Goal: Obtain resource: Download file/media

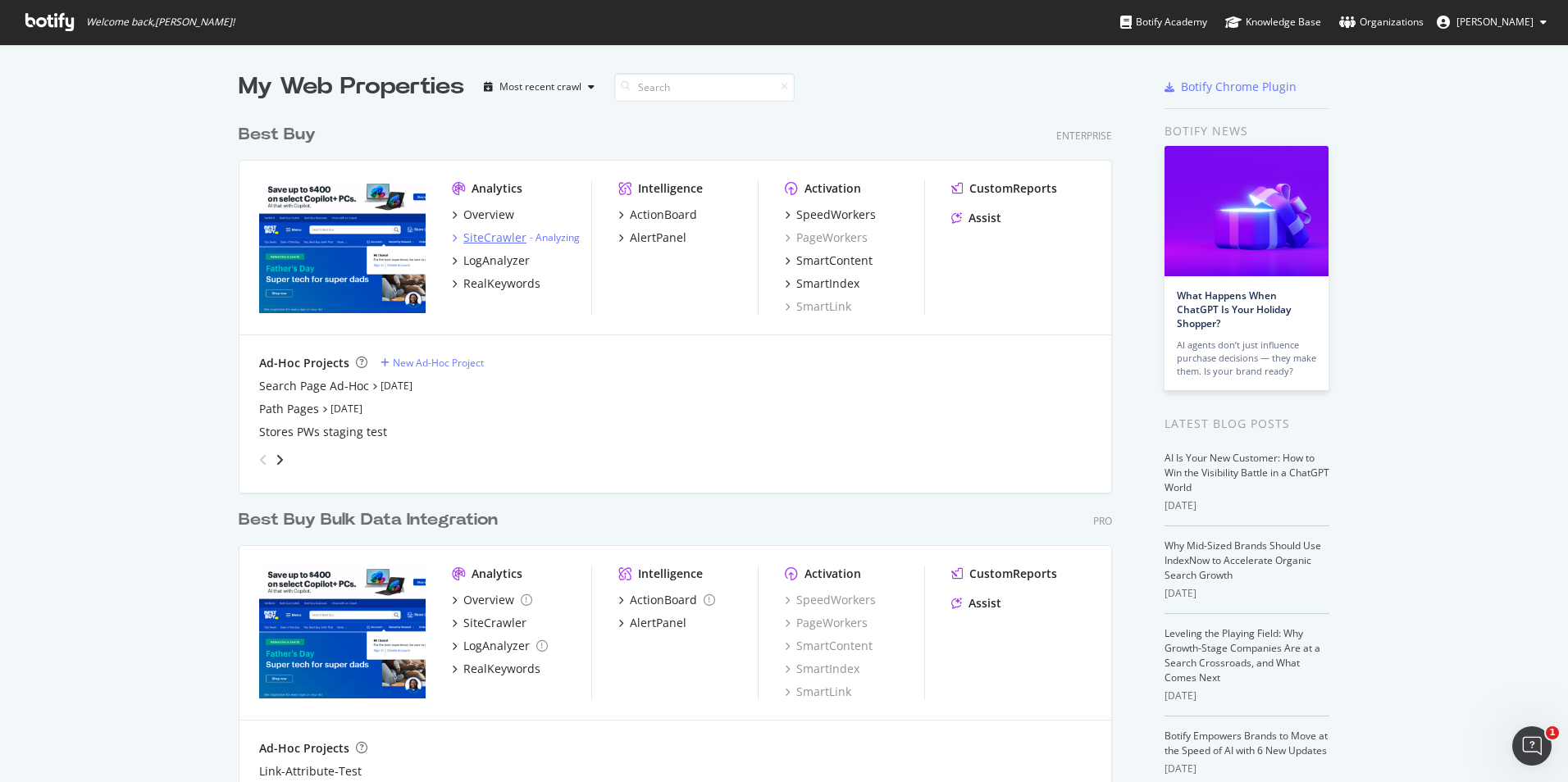
click at [492, 242] on div "SiteCrawler" at bounding box center [495, 237] width 63 height 16
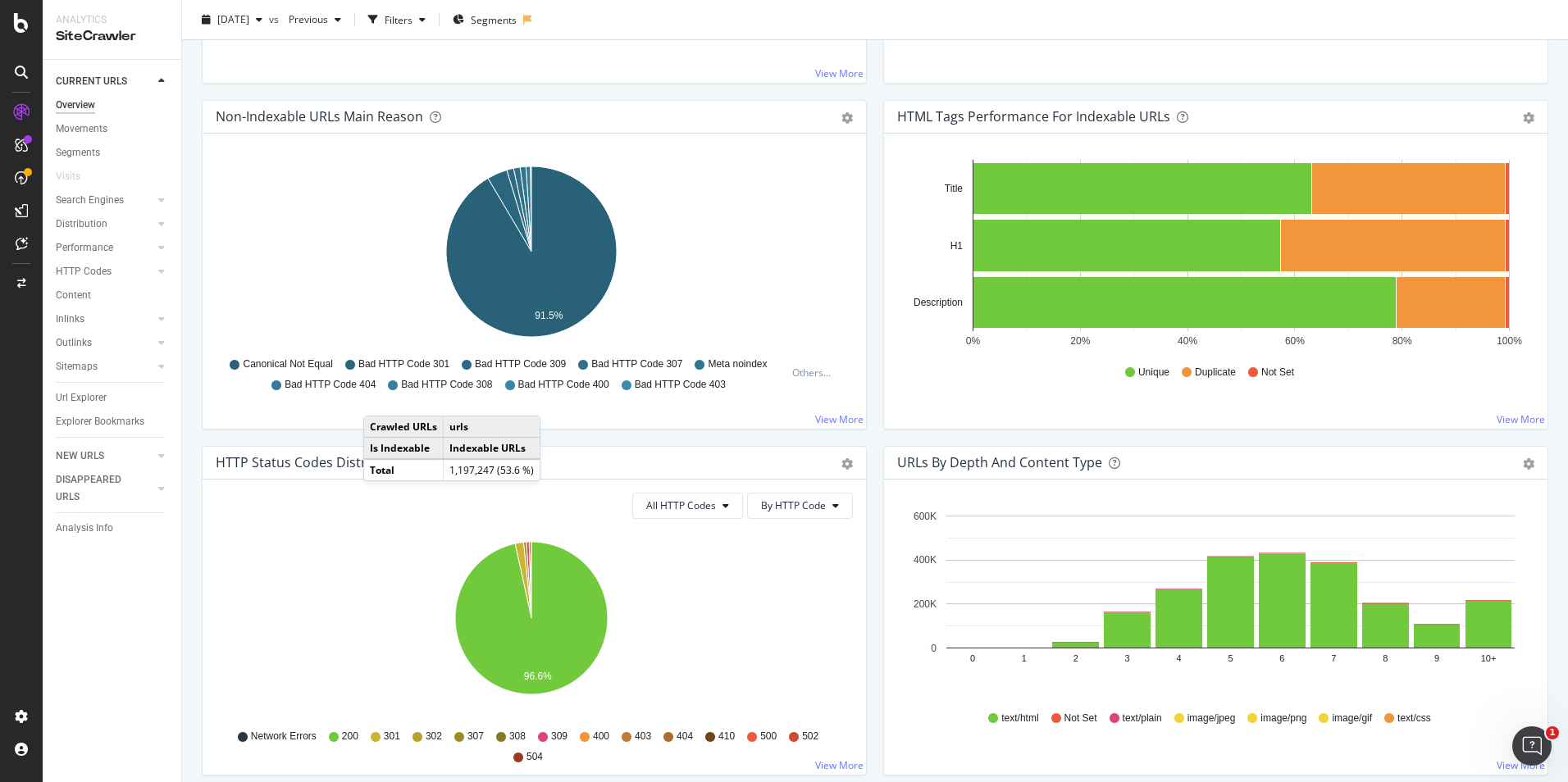
scroll to position [492, 0]
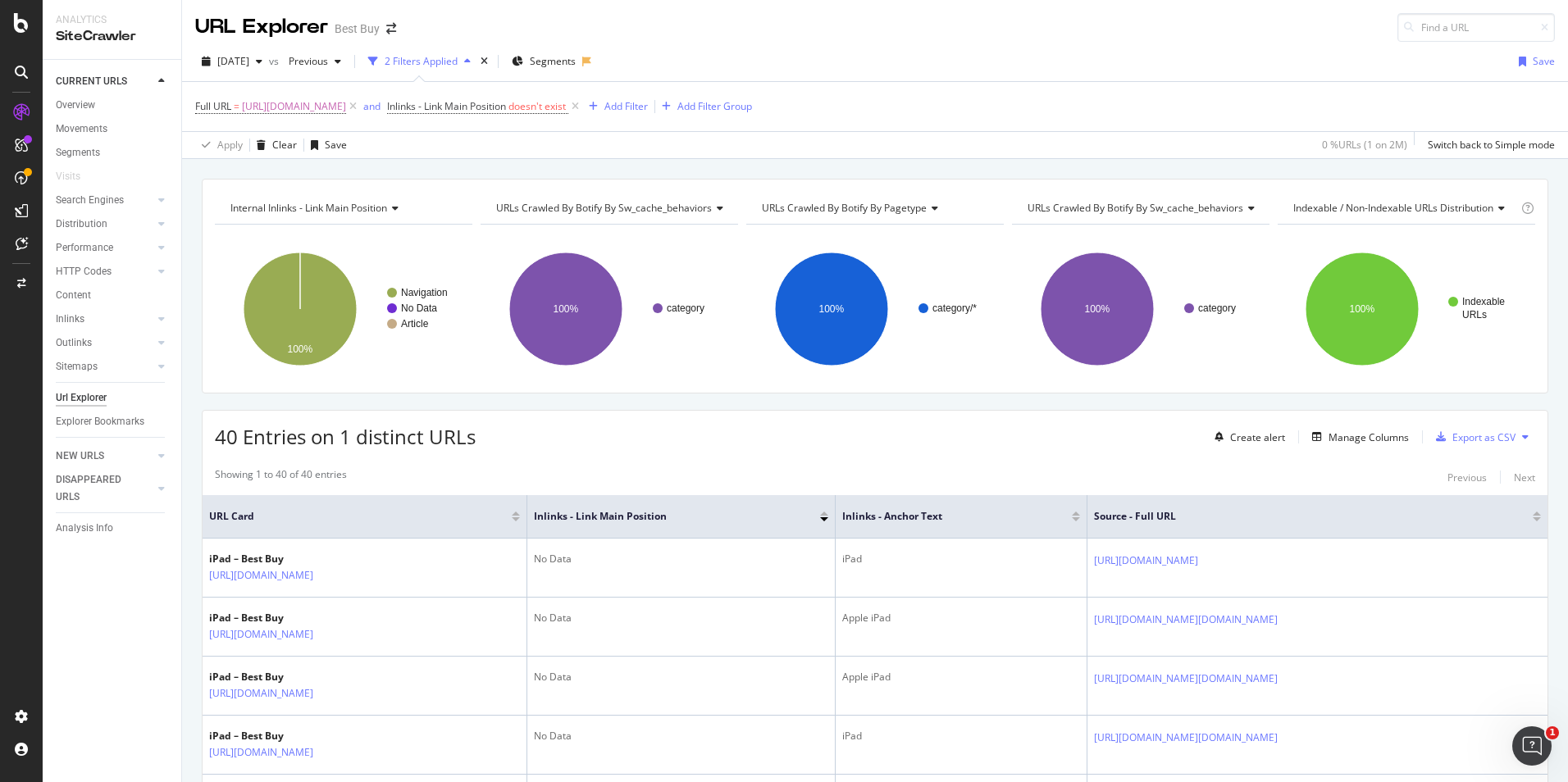
drag, startPoint x: 568, startPoint y: 106, endPoint x: 619, endPoint y: 172, distance: 83.4
click at [346, 106] on span "https://www.bestbuy.com/site/ipad-tablets-ereaders/ipad/pcmcat209000050007.c?id…" at bounding box center [293, 107] width 104 height 23
click at [302, 173] on input "https://www.bestbuy.com/site/ipad-tablets-ereaders/ipad/pcmcat209000050007.c?id…" at bounding box center [287, 175] width 155 height 26
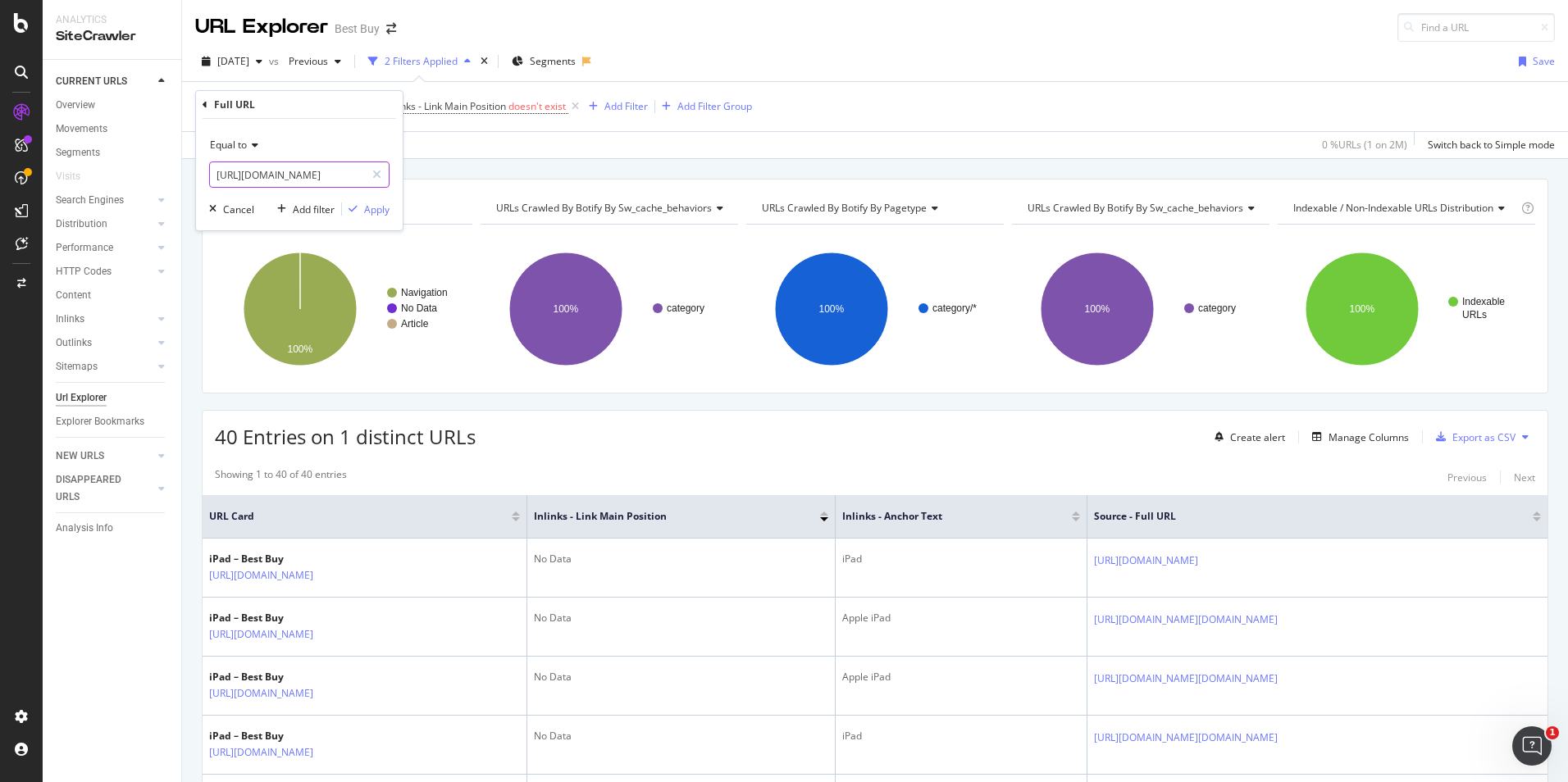
paste input "urldefense.com/v3/__https://app.botify.com/best-buy/best-buy/crawl/explorer?con…"
type input "https://urldefense.com/v3/__https://app.botify.com/best-buy/best-buy/crawl/expl…"
click at [316, 174] on input "text" at bounding box center [287, 175] width 155 height 26
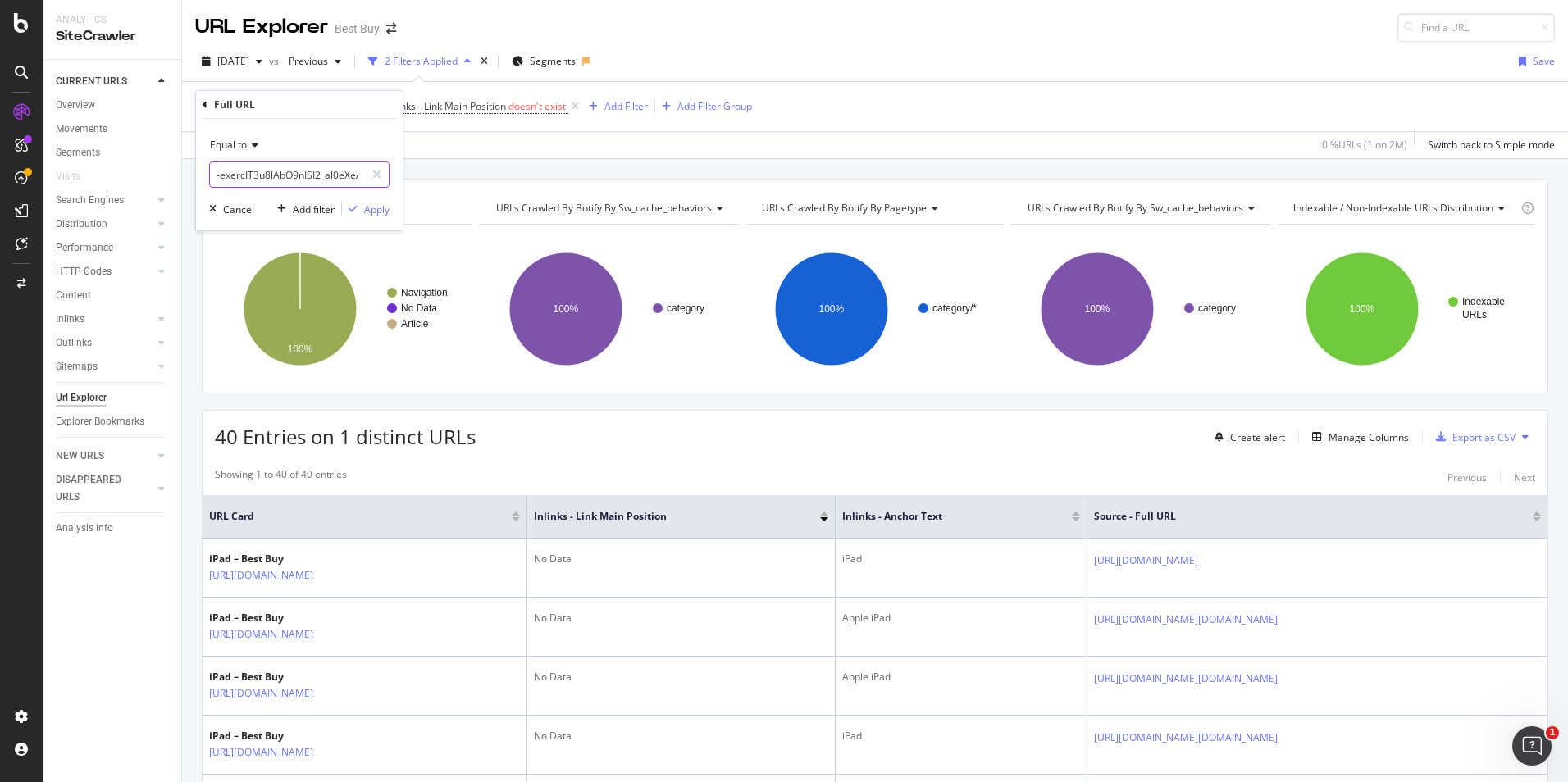
click at [316, 174] on input "text" at bounding box center [287, 175] width 155 height 26
paste input "https://www.bestbuy.com/site/fitness-sports-outdoors/home-gym/pcmcat15379731609…"
type input "https://www.bestbuy.com/site/fitness-sports-outdoors/home-gym/pcmcat15379731609…"
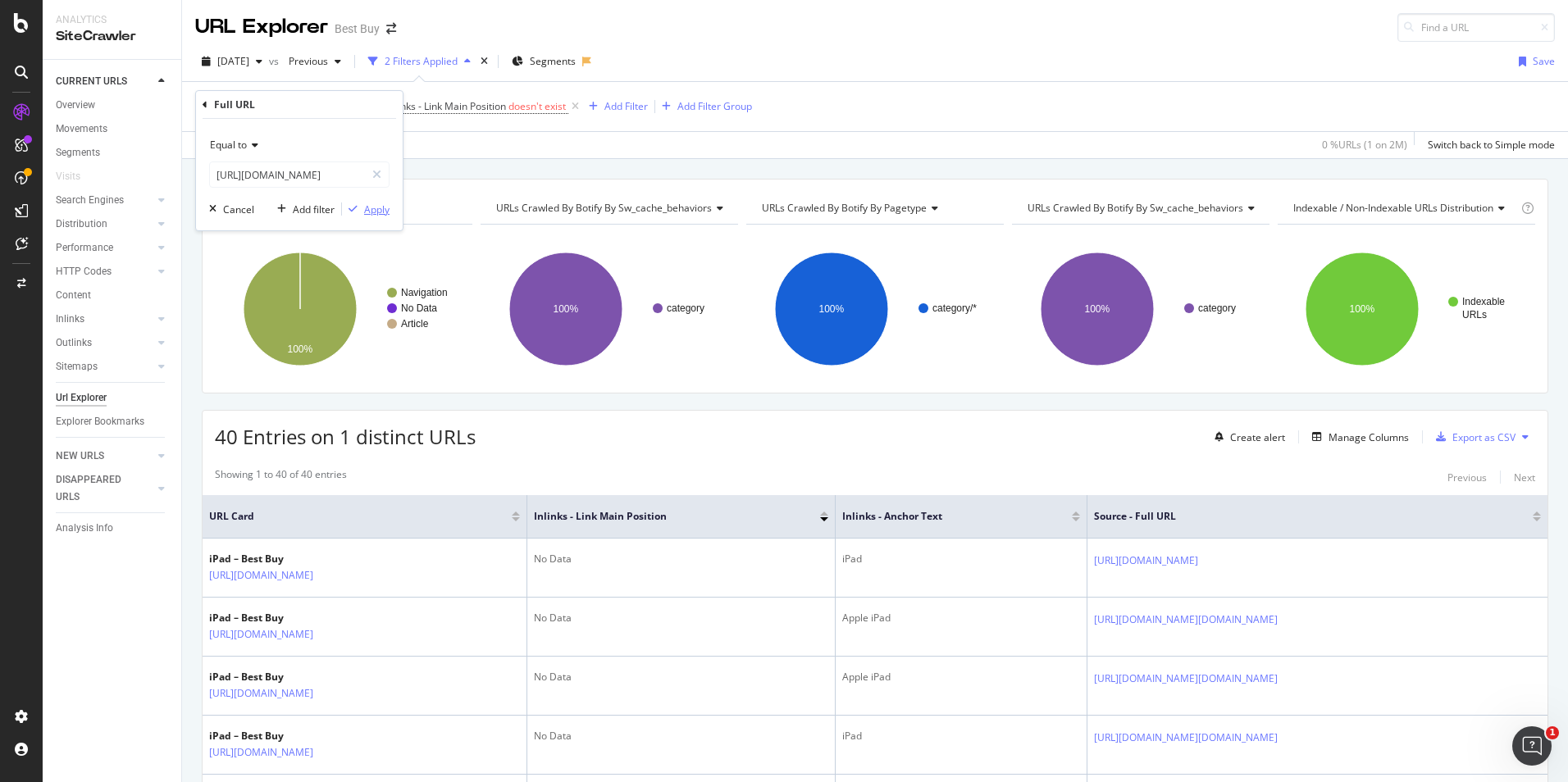
click at [380, 208] on div "Apply" at bounding box center [376, 209] width 25 height 14
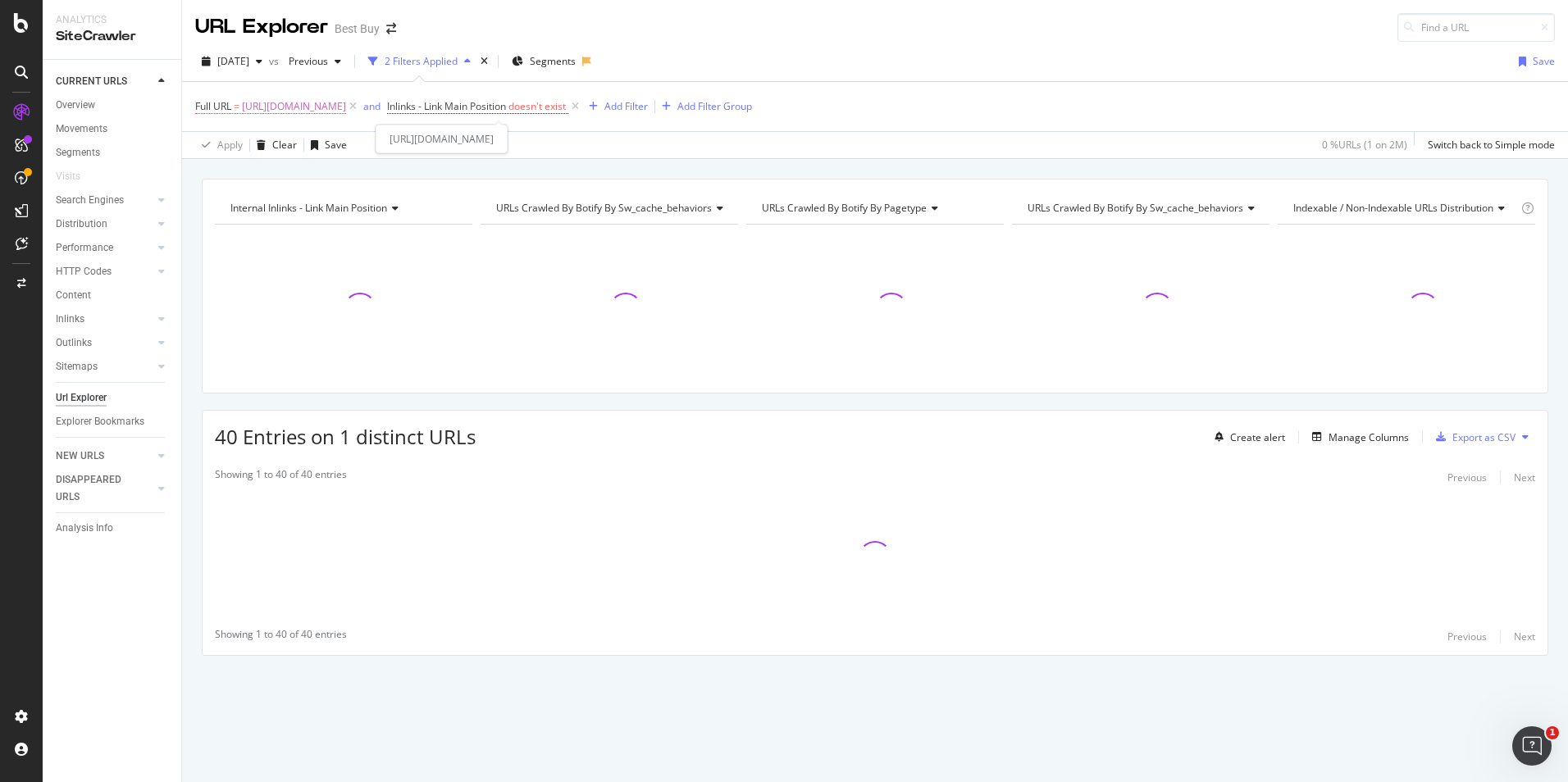
click at [346, 105] on span "https://www.bestbuy.com/site/fitness-sports-outdoors/home-gym/pcmcat15379731609…" at bounding box center [293, 107] width 104 height 23
click at [338, 172] on input "https://www.bestbuy.com/site/fitness-sports-outdoors/home-gym/pcmcat15379731609…" at bounding box center [287, 175] width 155 height 26
click at [349, 175] on input "https://www.bestbuy.com/site/fitness-sports-outdoors/home-gym/pcmcat15379731609…" at bounding box center [287, 175] width 155 height 26
click at [357, 176] on input "https://www.bestbuy.com/site/fitness-sports-outdoors/home-gym/pcmcat15379731609…" at bounding box center [287, 175] width 155 height 26
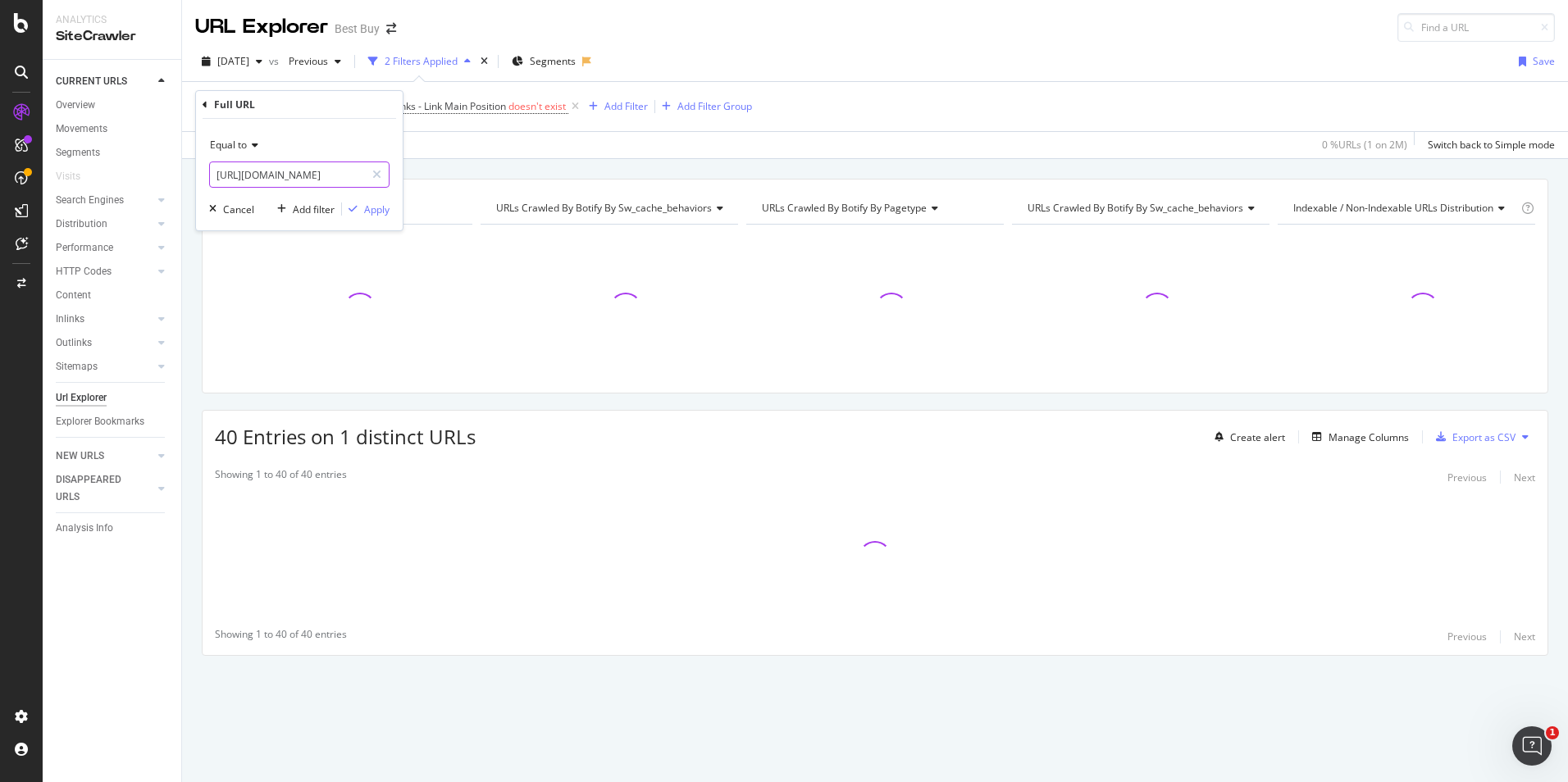
scroll to position [0, 112]
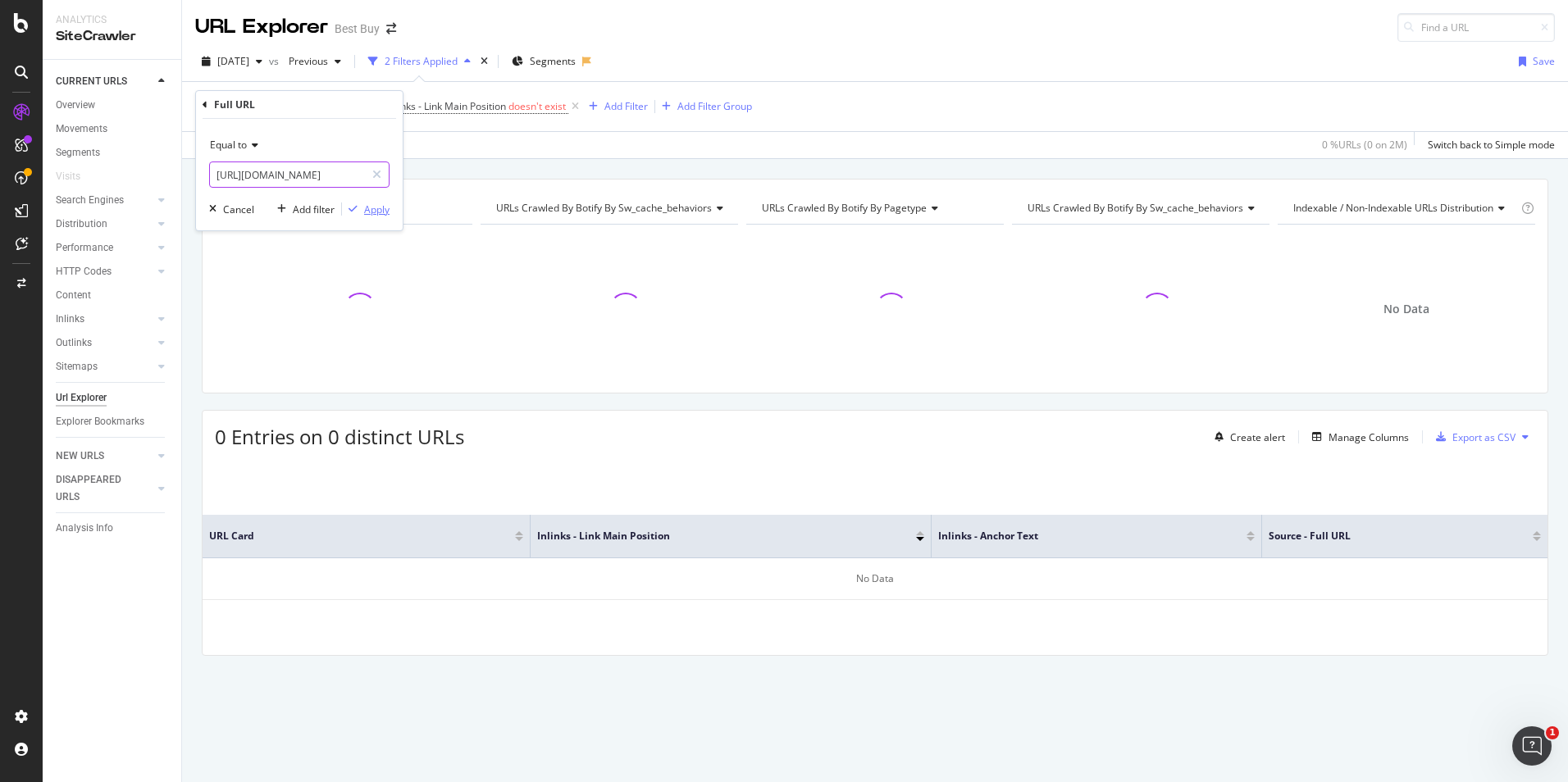
type input "https://www.bestbuy.com/site/health-wellness/home-gym/pcmcat1537973160976.c?id=…"
click at [371, 209] on div "Apply" at bounding box center [376, 209] width 25 height 14
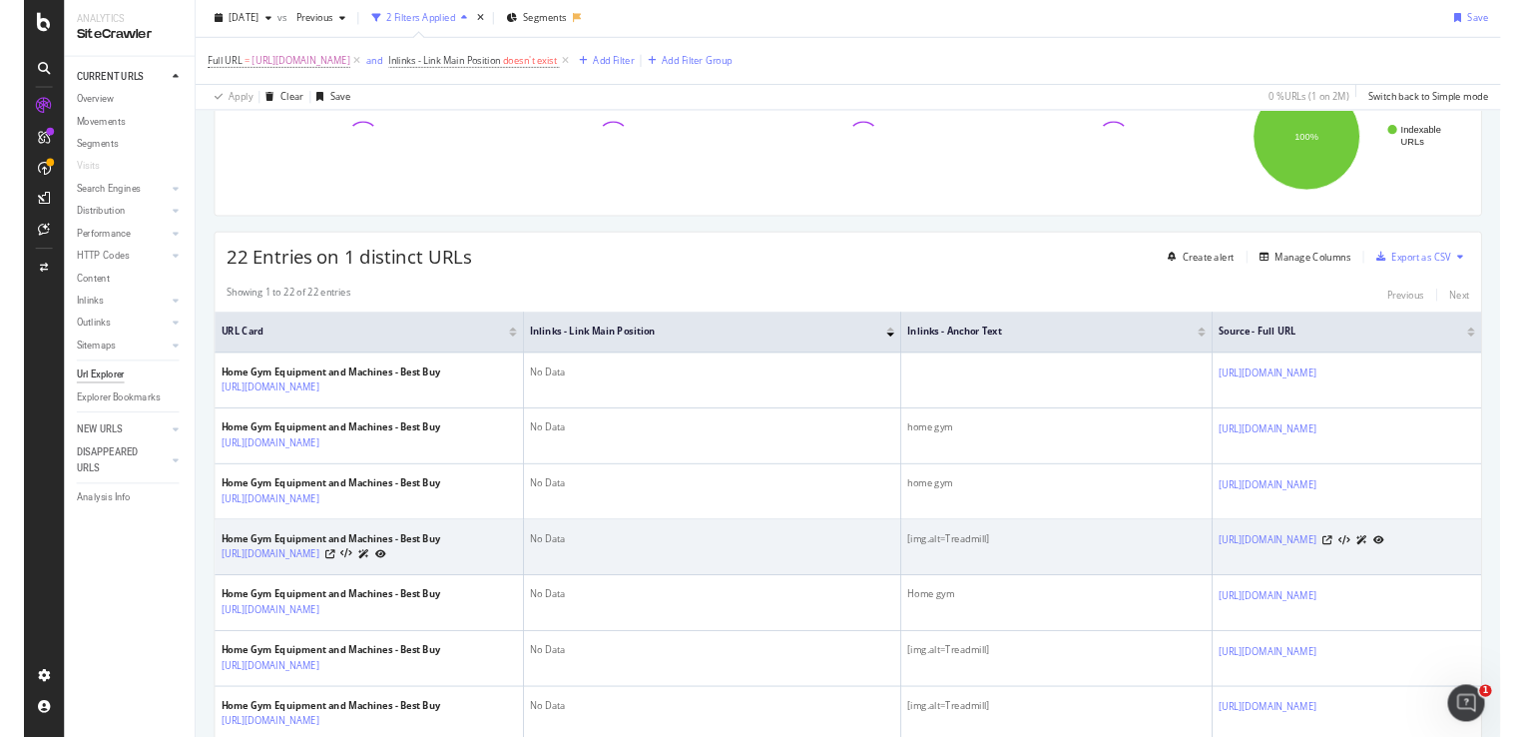
scroll to position [100, 0]
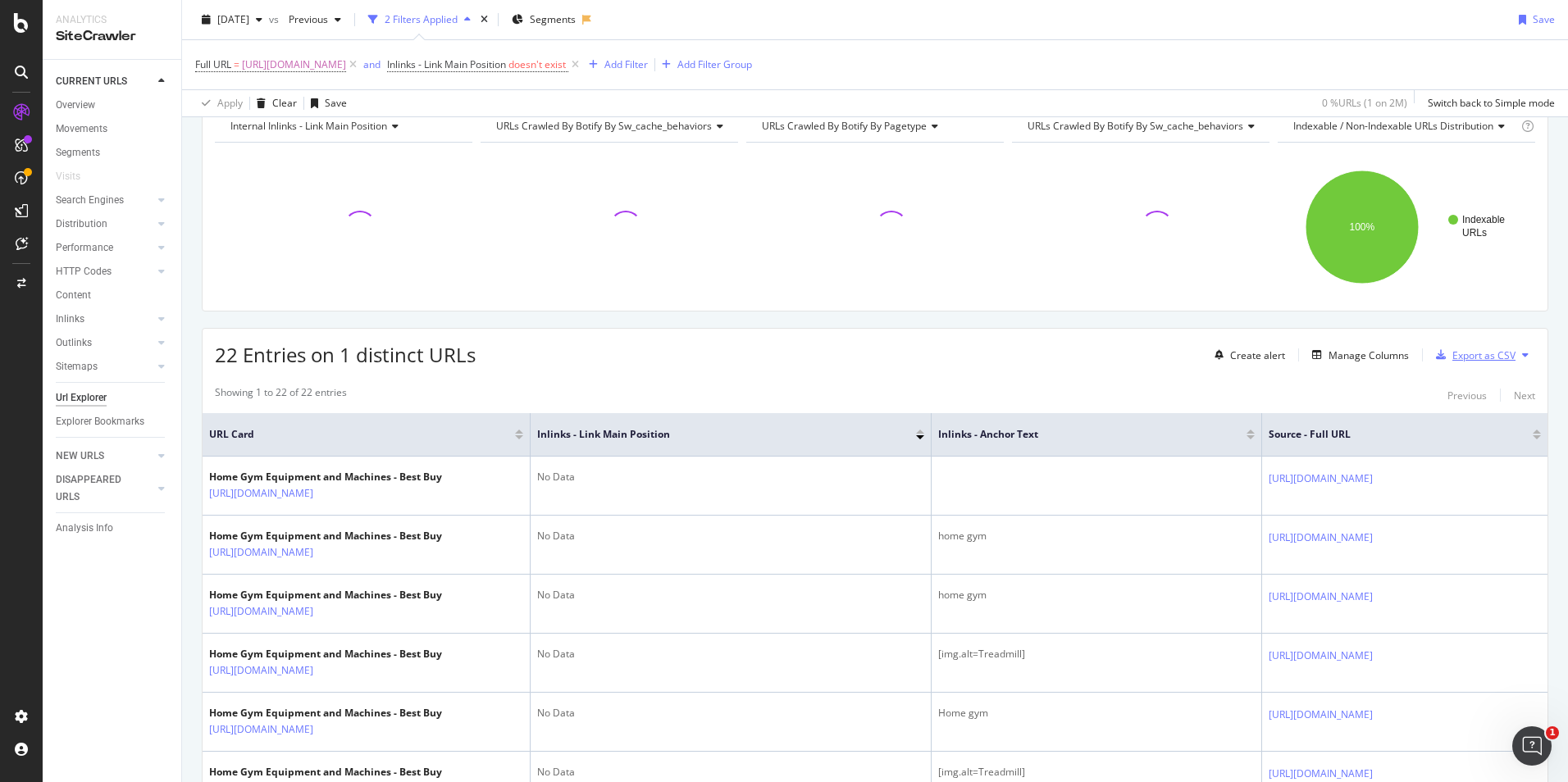
click at [1461, 359] on div "Export as CSV" at bounding box center [1483, 355] width 63 height 14
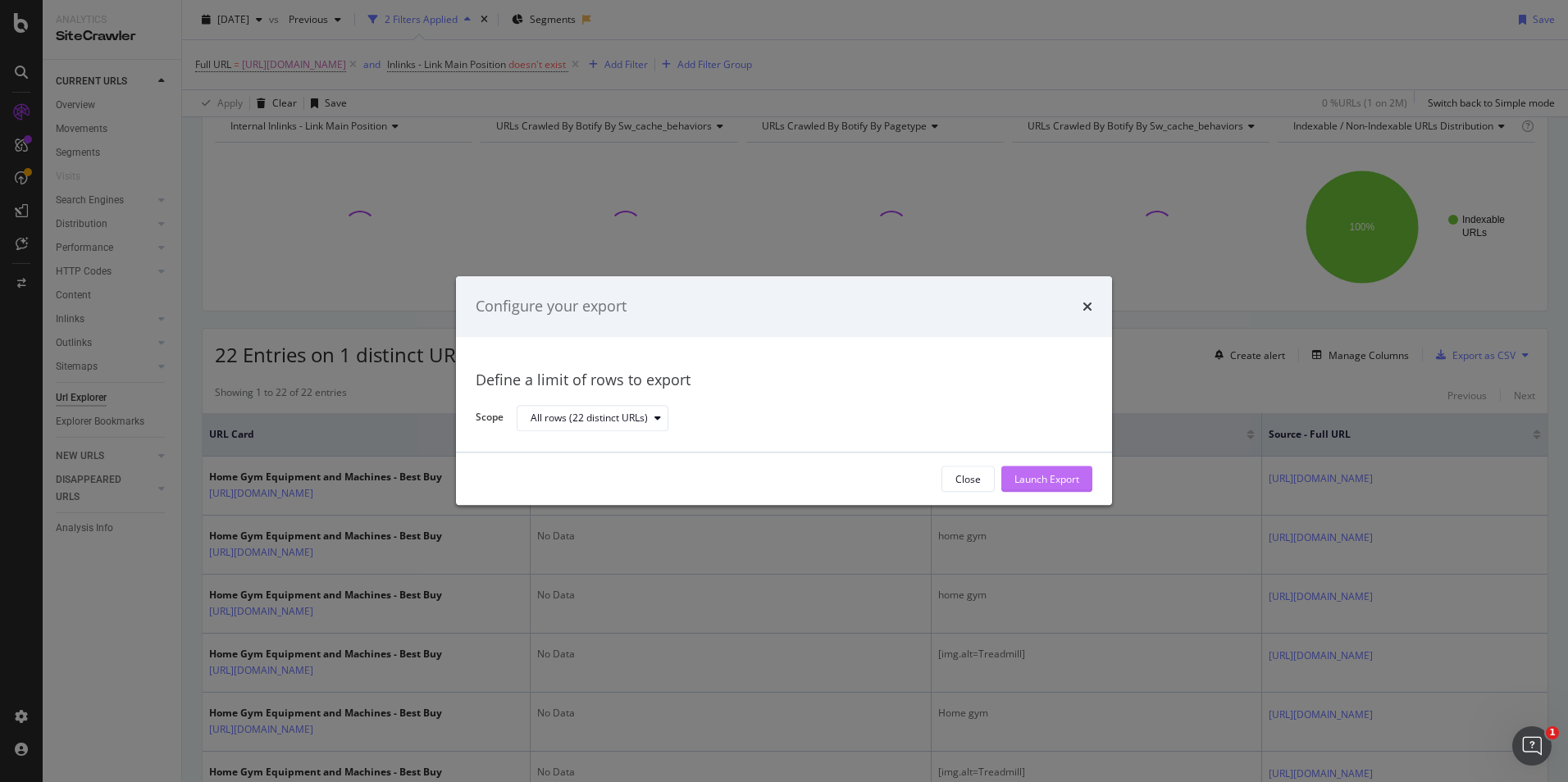
click at [1039, 482] on div "Launch Export" at bounding box center [1046, 479] width 65 height 14
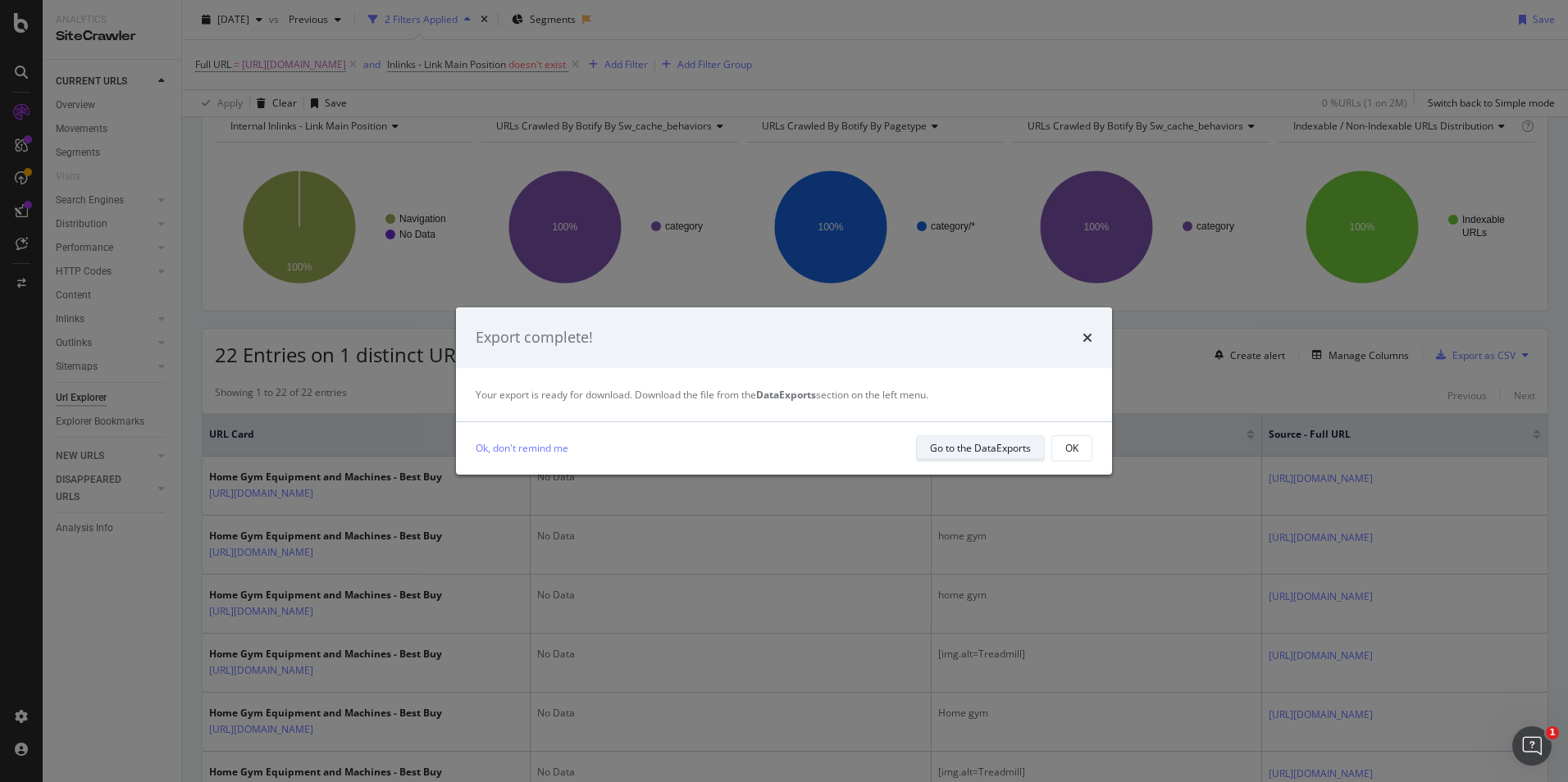
click at [938, 446] on div "Go to the DataExports" at bounding box center [980, 448] width 101 height 14
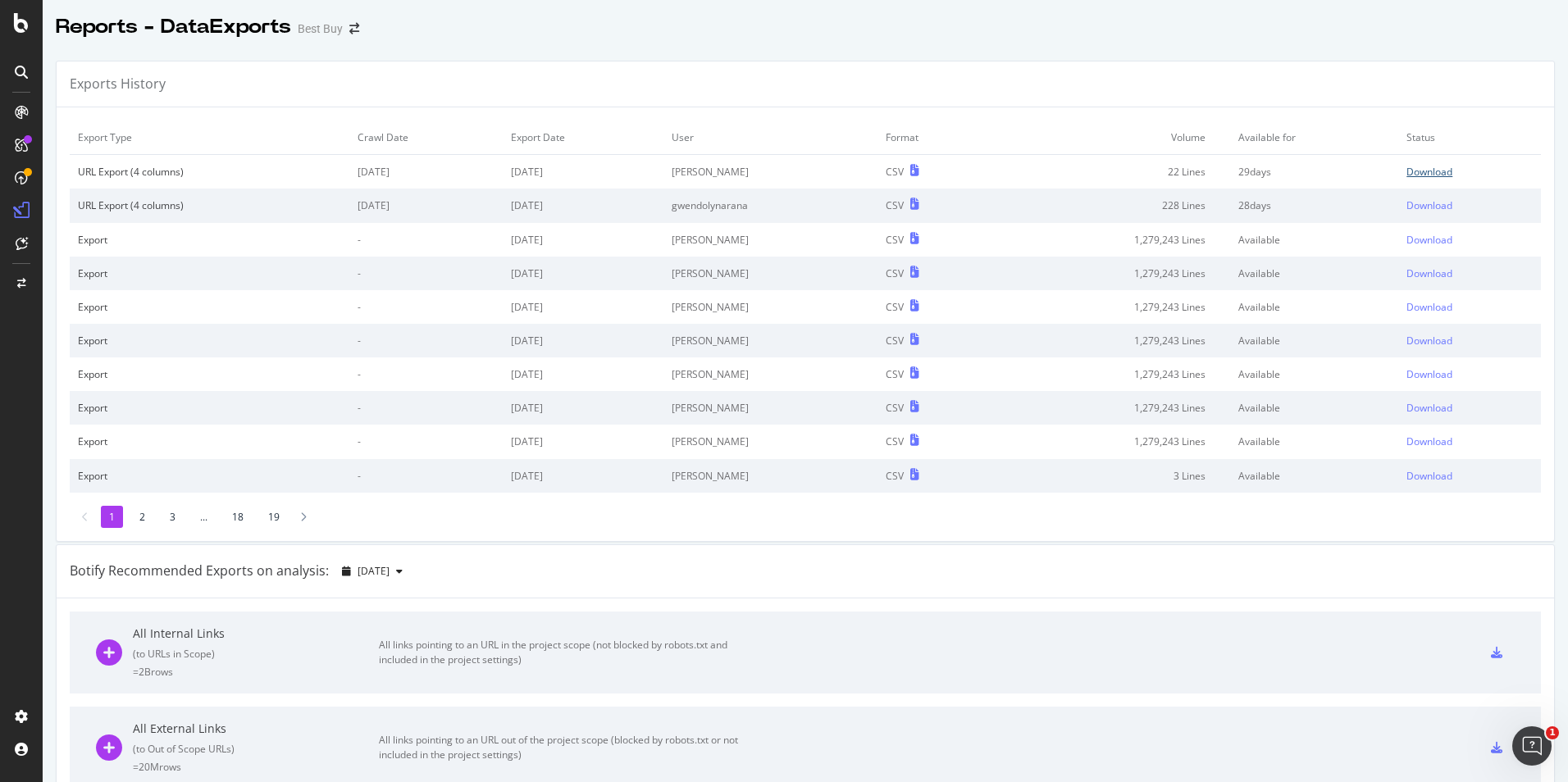
click at [1414, 173] on div "Download" at bounding box center [1430, 172] width 46 height 14
